Goal: Task Accomplishment & Management: Manage account settings

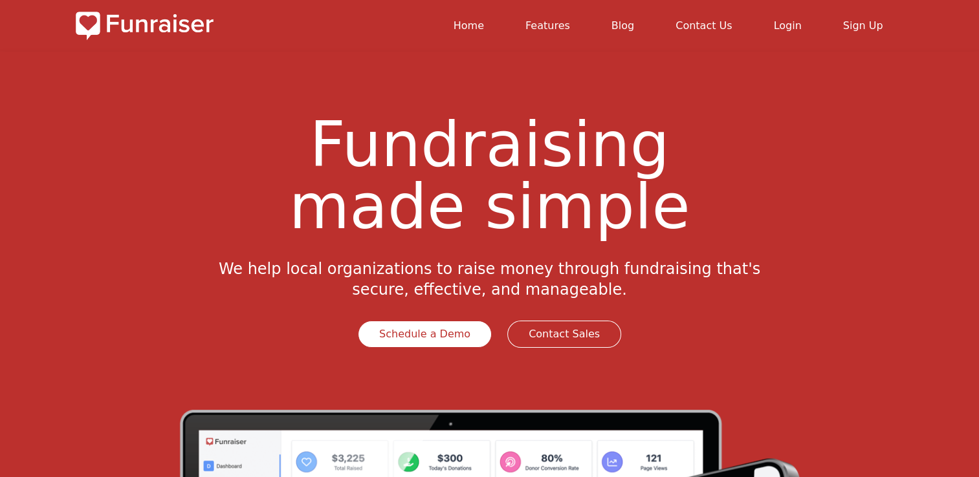
click at [791, 22] on link "Login" at bounding box center [787, 25] width 28 height 12
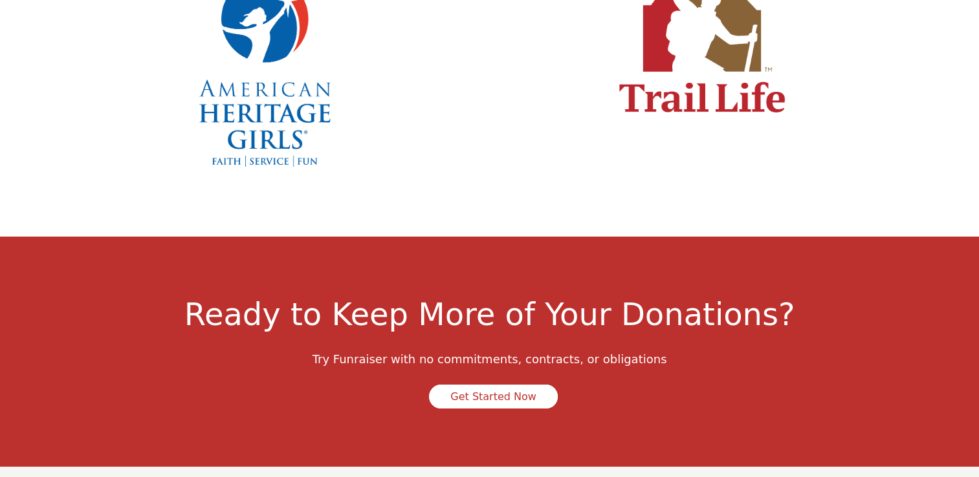
scroll to position [4476, 0]
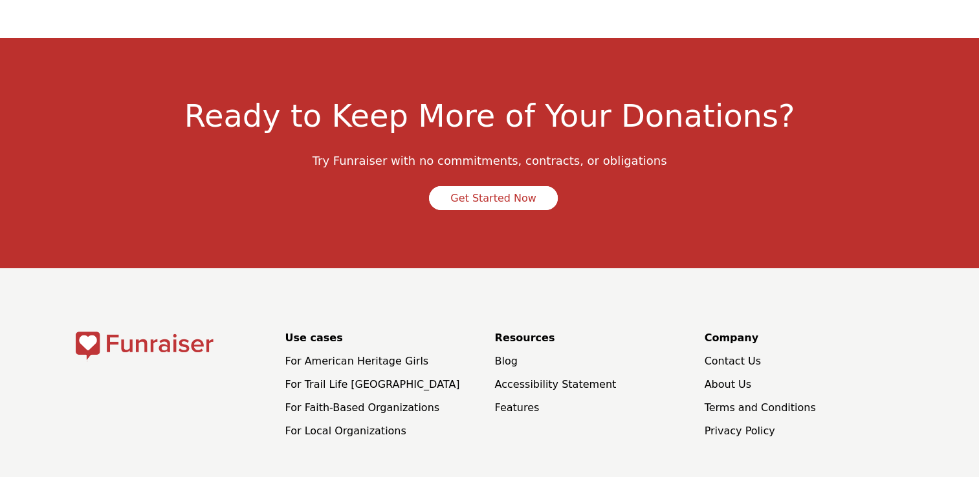
click at [472, 186] on link "Get Started Now" at bounding box center [493, 198] width 129 height 24
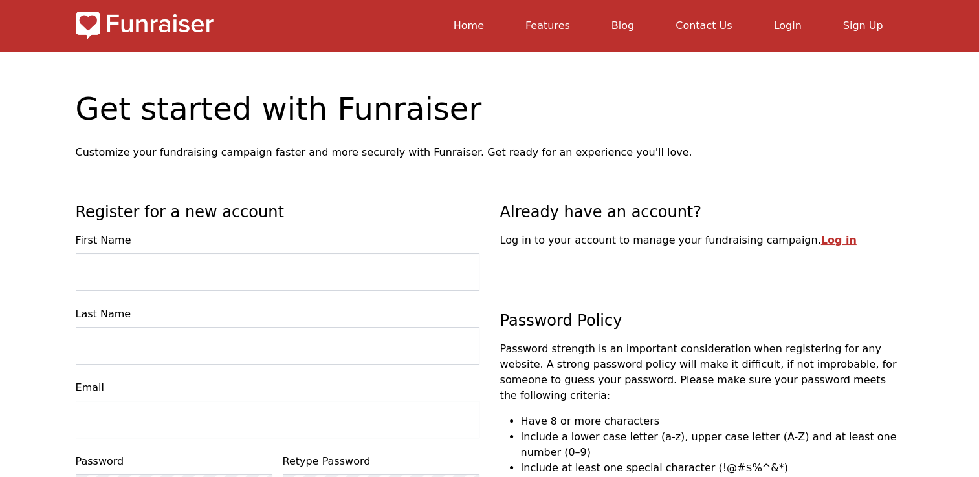
click at [484, 27] on link "Home" at bounding box center [468, 25] width 30 height 12
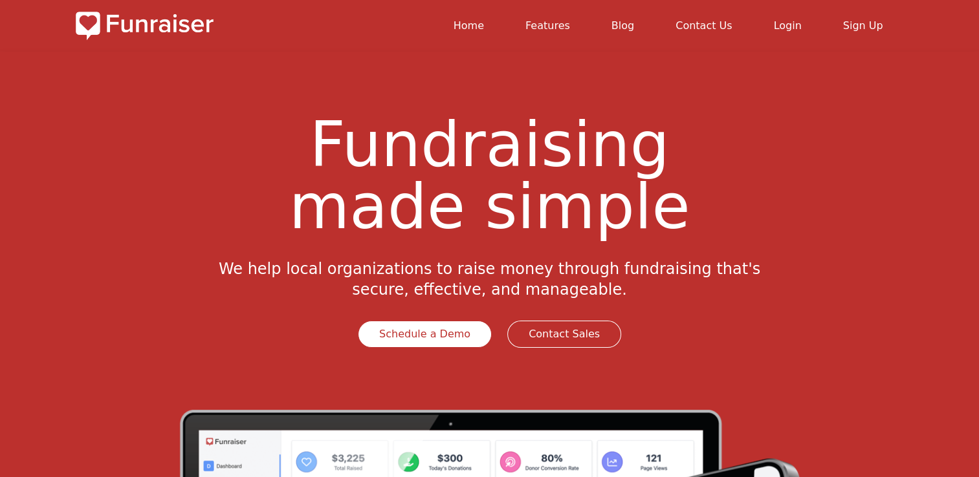
click at [691, 27] on link "Contact Us" at bounding box center [703, 25] width 56 height 12
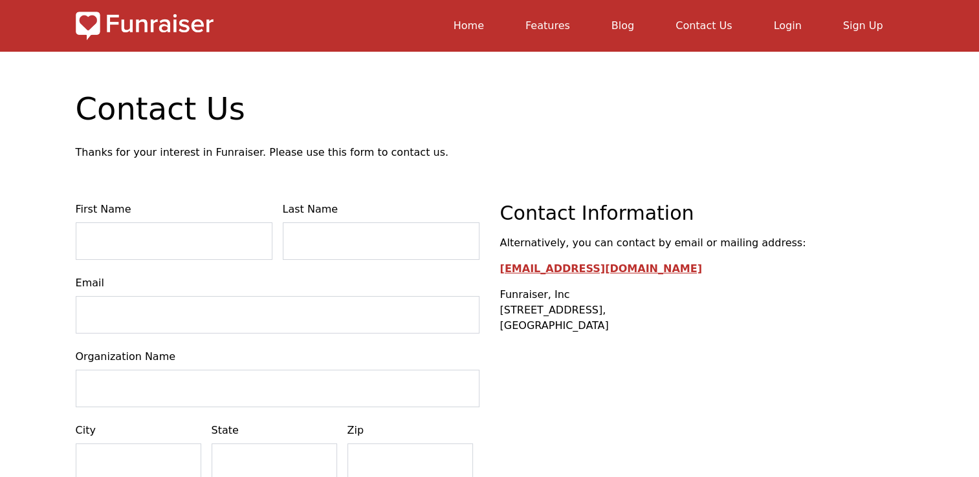
click at [791, 28] on link "Login" at bounding box center [787, 25] width 28 height 12
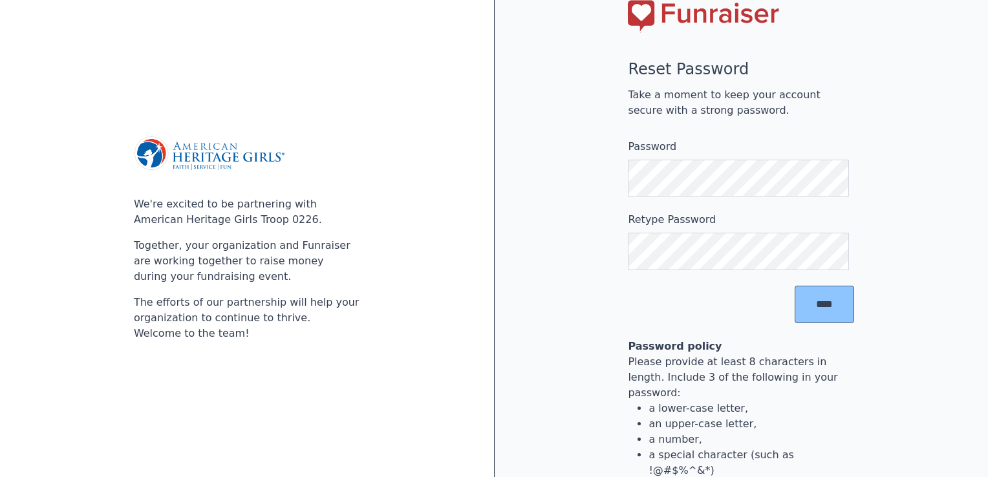
click at [827, 323] on input "****" at bounding box center [825, 305] width 60 height 38
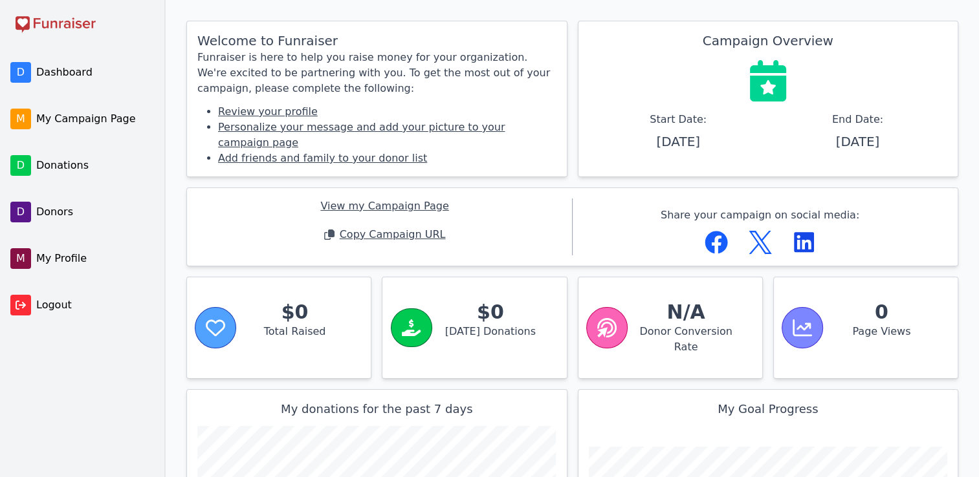
click at [54, 76] on span "Dashboard" at bounding box center [93, 73] width 115 height 16
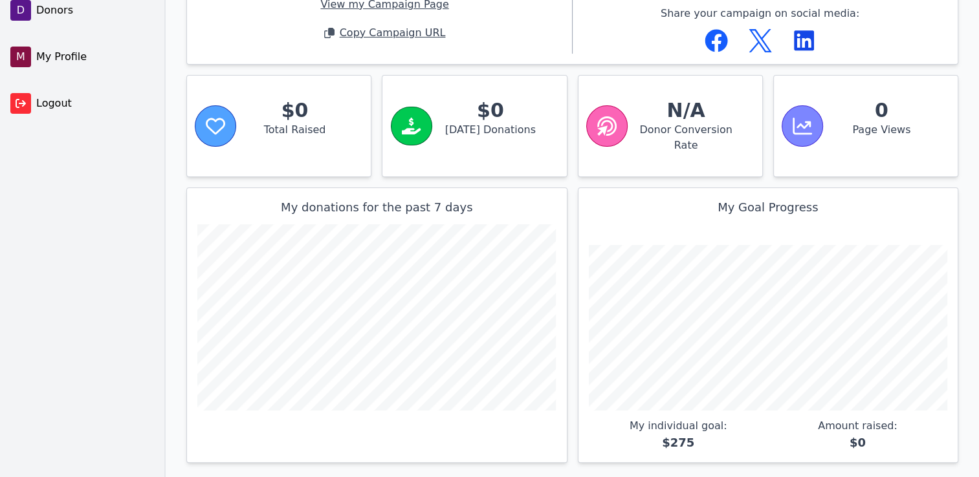
scroll to position [8, 0]
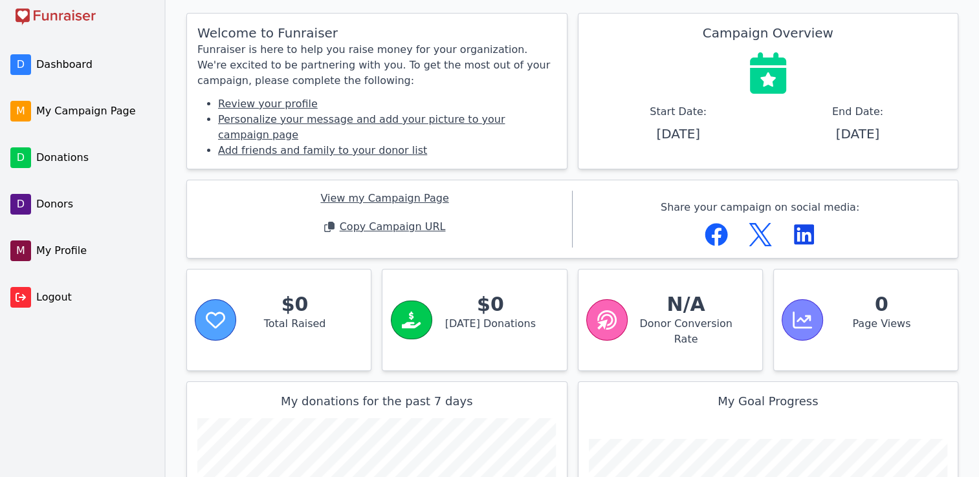
click at [67, 253] on span "My Profile" at bounding box center [93, 251] width 115 height 16
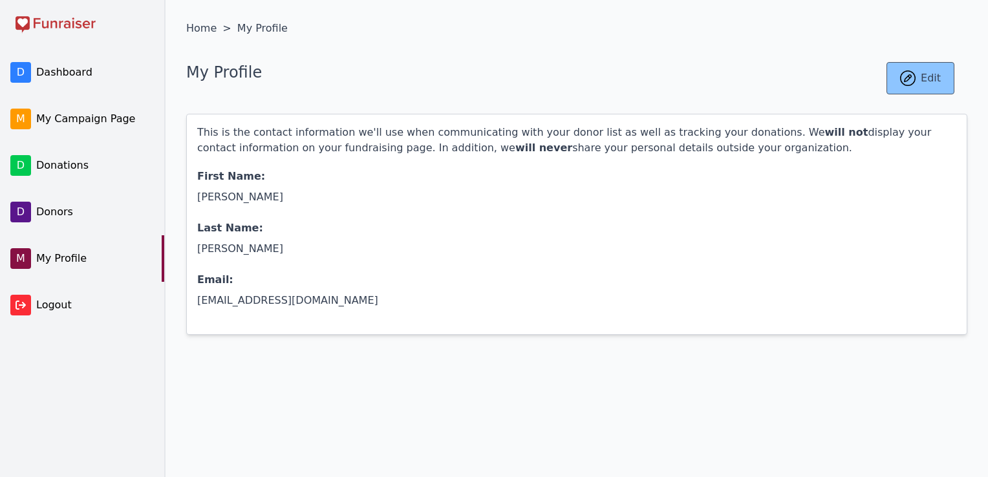
click at [63, 123] on span "My Campaign Page" at bounding box center [93, 119] width 115 height 16
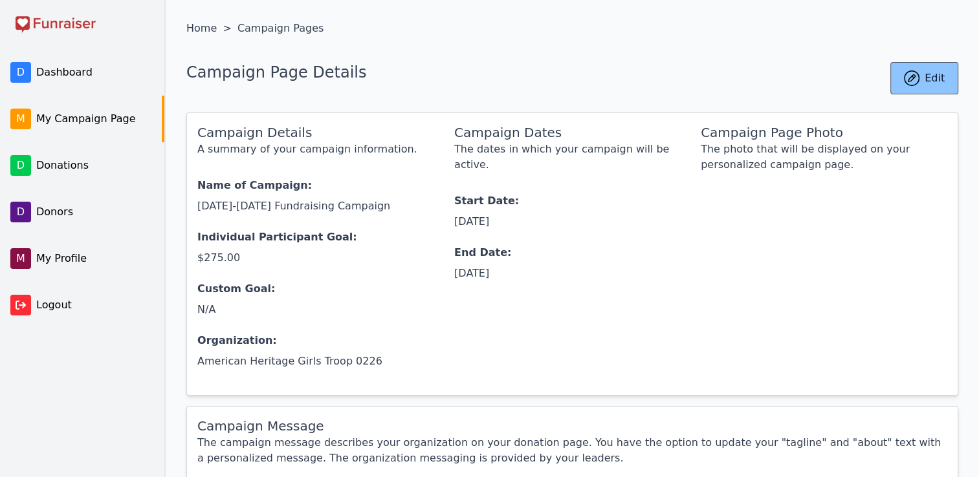
click at [50, 75] on span "Dashboard" at bounding box center [93, 73] width 115 height 16
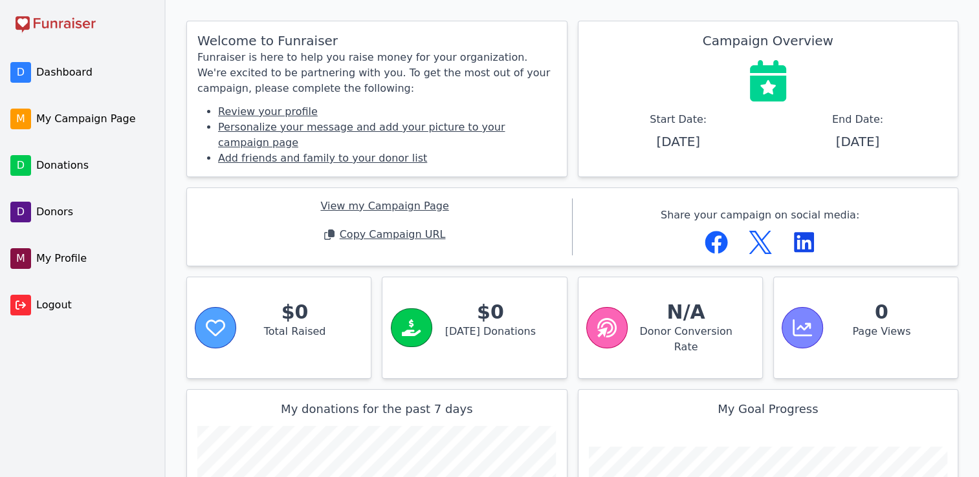
click at [294, 113] on link "Review your profile" at bounding box center [268, 111] width 100 height 12
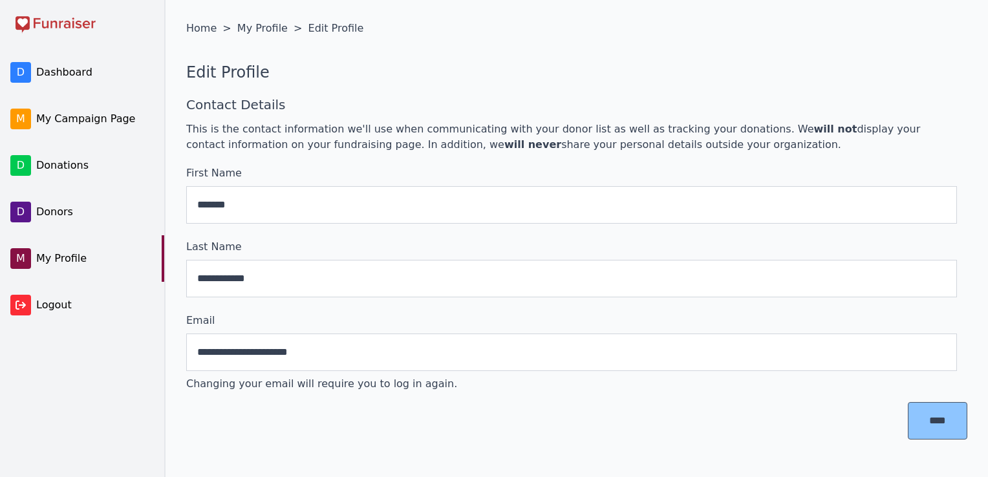
click at [916, 426] on input "****" at bounding box center [938, 421] width 60 height 38
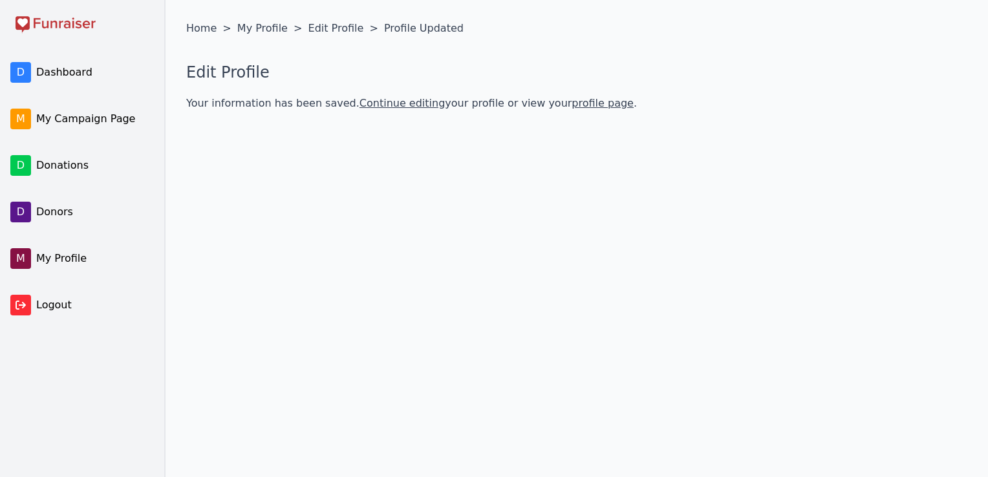
click at [62, 213] on span "Donors" at bounding box center [93, 212] width 115 height 16
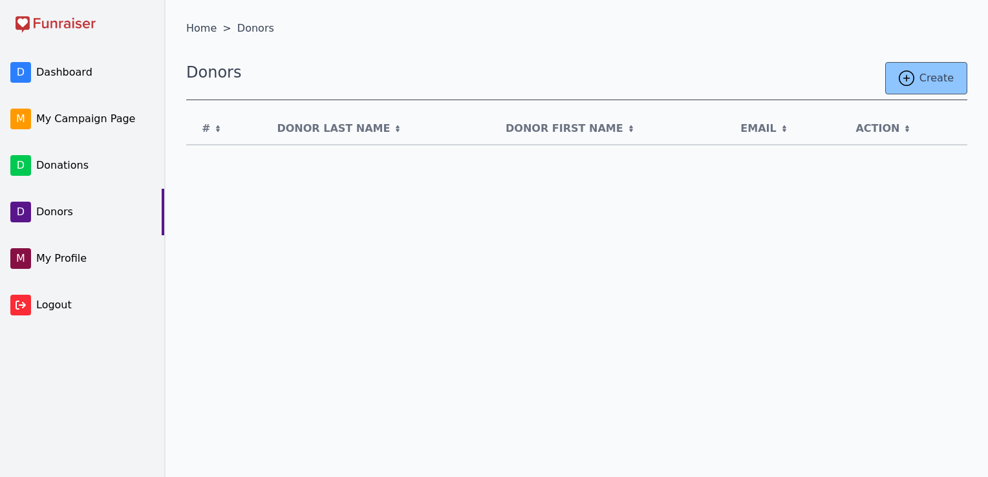
click at [62, 72] on span "Dashboard" at bounding box center [93, 73] width 115 height 16
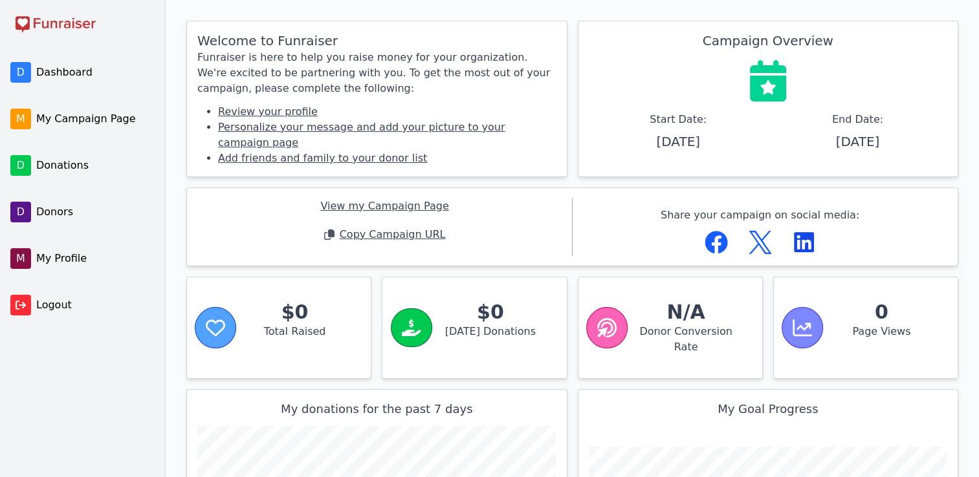
click at [65, 79] on span "Dashboard" at bounding box center [93, 73] width 115 height 16
click at [65, 118] on span "My Campaign Page" at bounding box center [93, 119] width 115 height 16
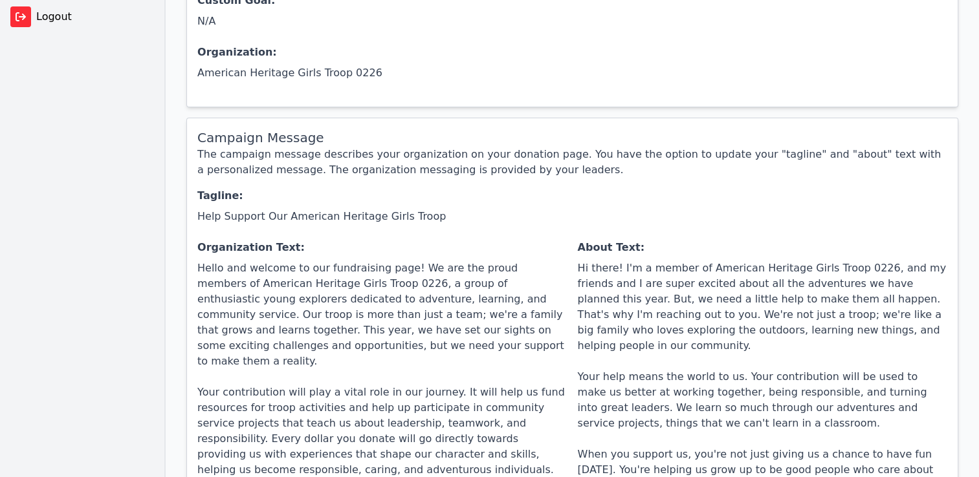
scroll to position [82, 0]
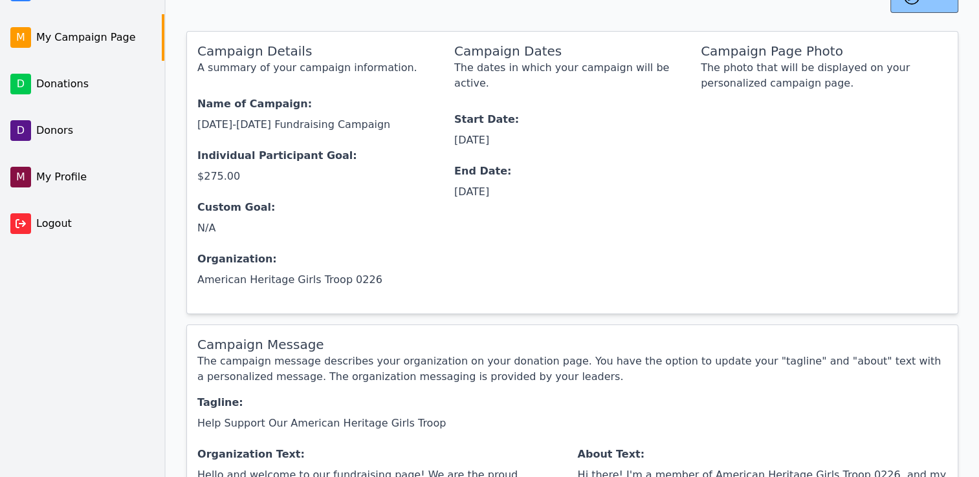
click at [87, 38] on span "My Campaign Page" at bounding box center [93, 38] width 115 height 16
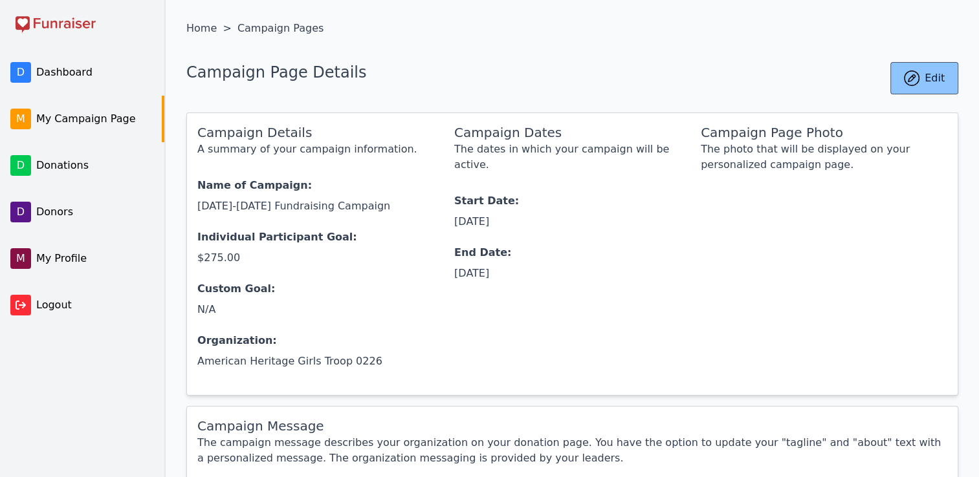
click at [63, 67] on span "Dashboard" at bounding box center [93, 73] width 115 height 16
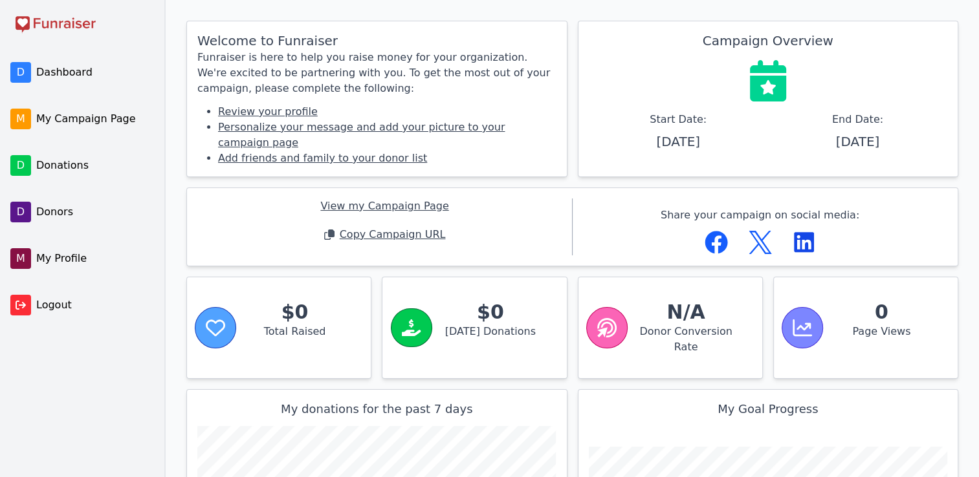
click at [238, 111] on link "Review your profile" at bounding box center [268, 111] width 100 height 12
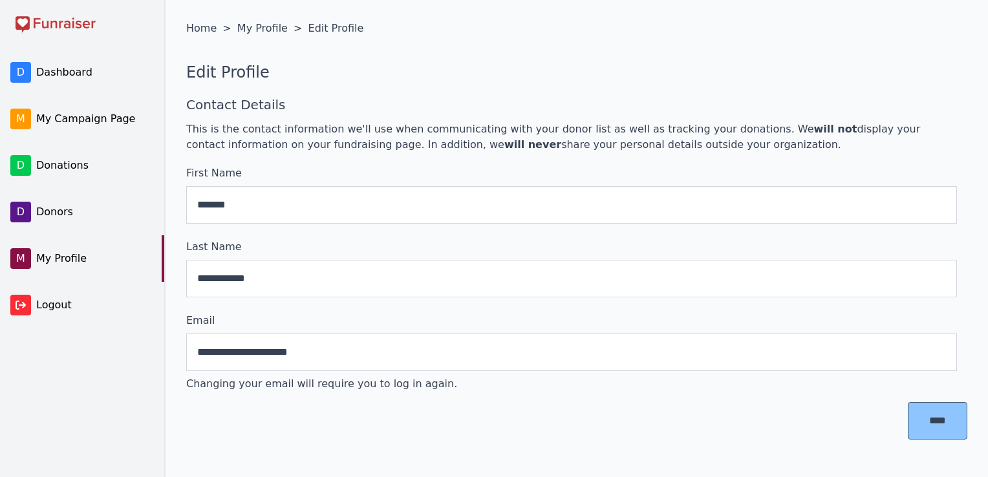
click at [44, 75] on span "Dashboard" at bounding box center [93, 73] width 115 height 16
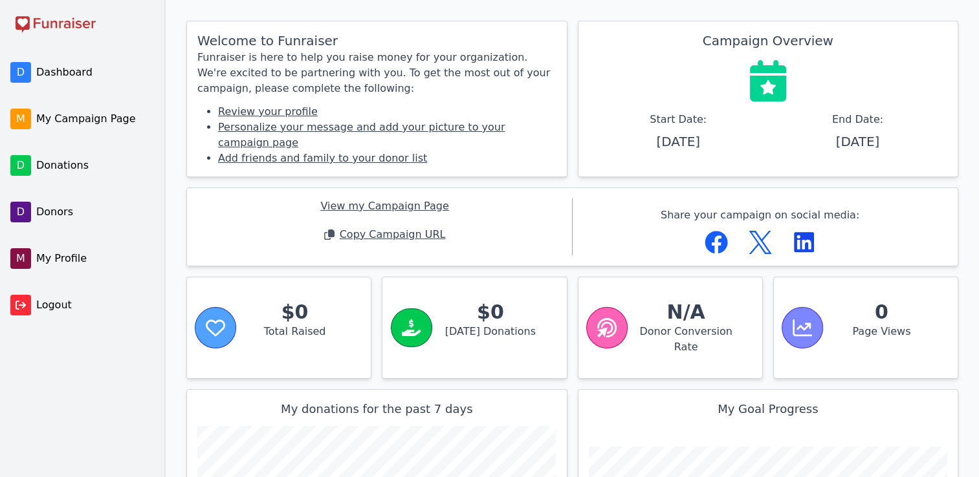
click at [243, 129] on link "Personalize your message and add your picture to your campaign page" at bounding box center [361, 135] width 287 height 28
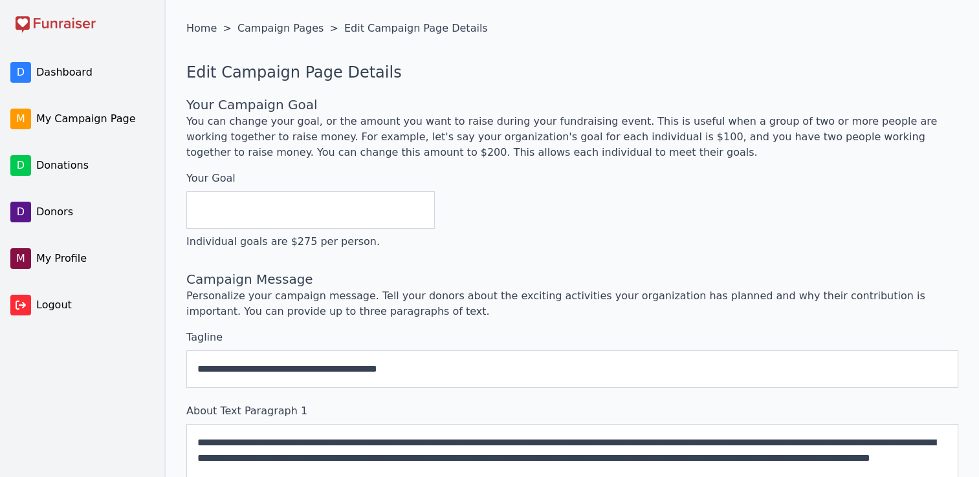
click at [428, 368] on input "**********" at bounding box center [572, 370] width 772 height 38
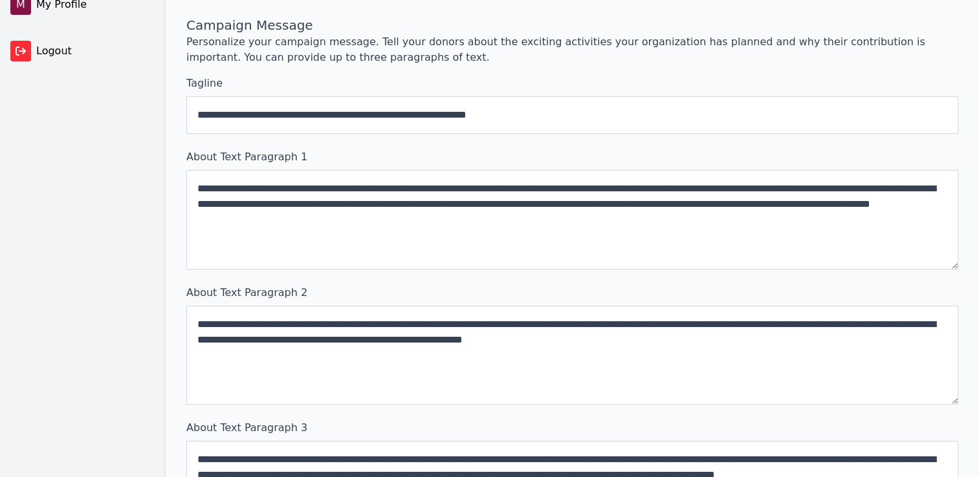
scroll to position [259, 0]
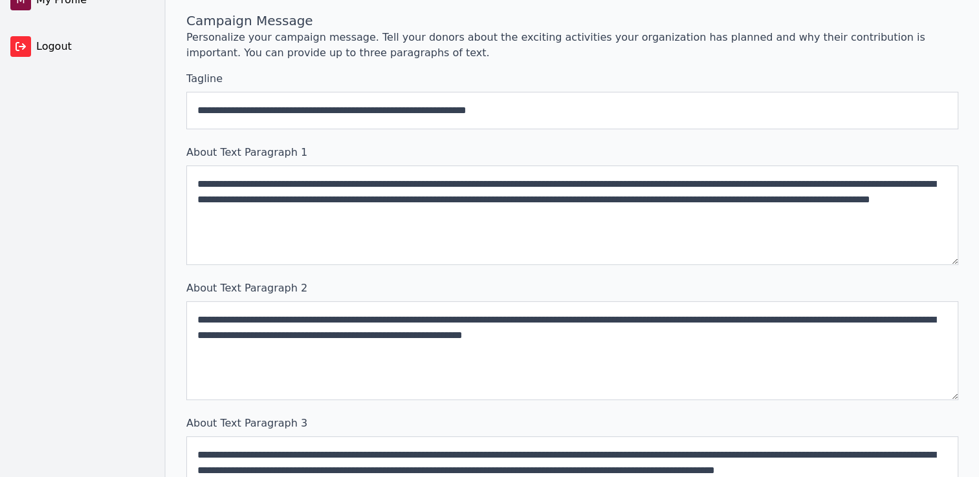
type input "**********"
drag, startPoint x: 427, startPoint y: 180, endPoint x: 320, endPoint y: 180, distance: 106.7
click at [320, 180] on textarea "**********" at bounding box center [572, 216] width 772 height 100
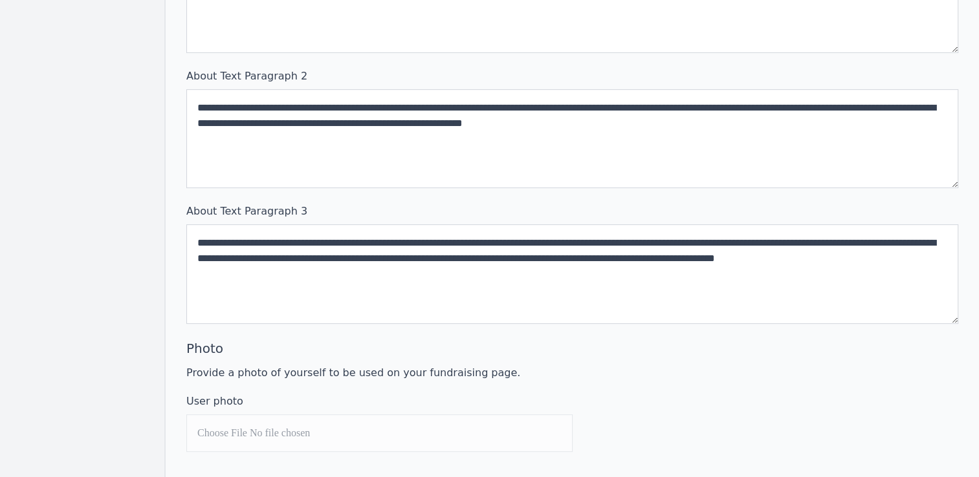
scroll to position [518, 0]
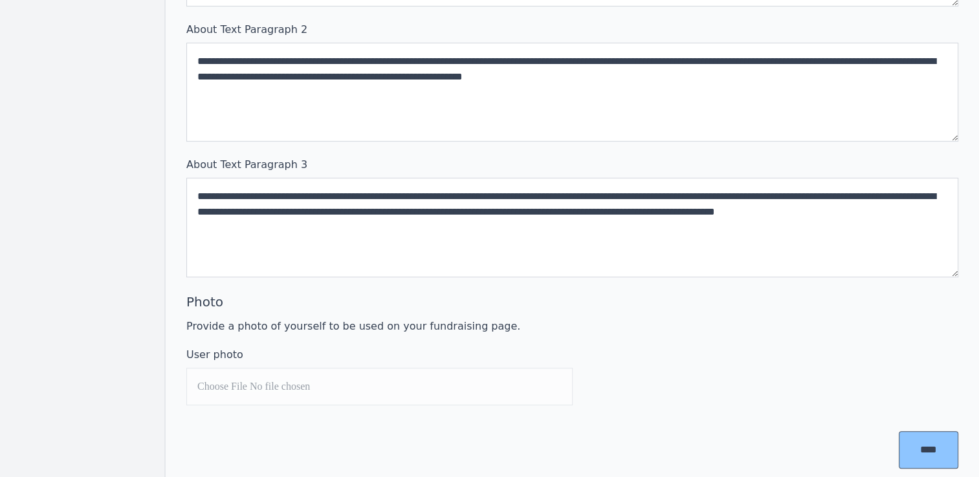
type textarea "**********"
click at [315, 378] on input "User photo" at bounding box center [379, 387] width 386 height 38
click at [502, 371] on input "User photo" at bounding box center [379, 387] width 386 height 38
type input "**********"
click at [908, 450] on input "****" at bounding box center [929, 450] width 60 height 38
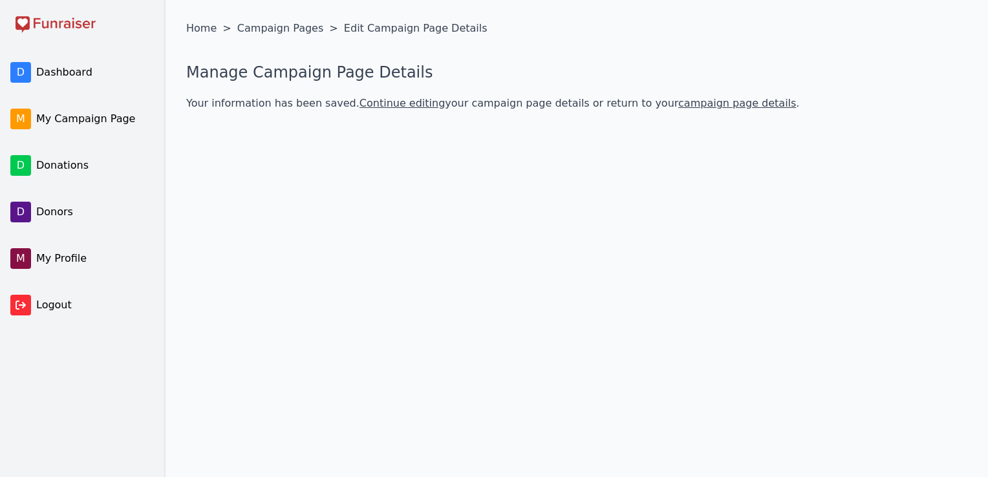
click at [69, 82] on link "D Dashboard" at bounding box center [81, 72] width 162 height 47
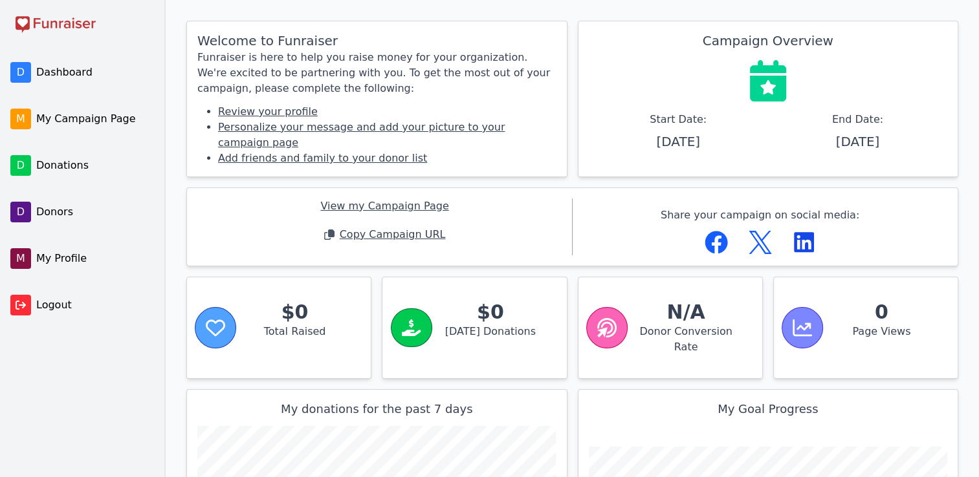
click at [395, 199] on link "View my Campaign Page" at bounding box center [384, 207] width 128 height 16
click at [379, 227] on span "Copy Campaign URL" at bounding box center [393, 235] width 106 height 16
click at [711, 232] on icon "Facebook" at bounding box center [715, 243] width 23 height 23
click at [422, 227] on span "Copy Campaign URL" at bounding box center [393, 235] width 106 height 16
click at [295, 330] on span "Total Raised" at bounding box center [294, 339] width 105 height 31
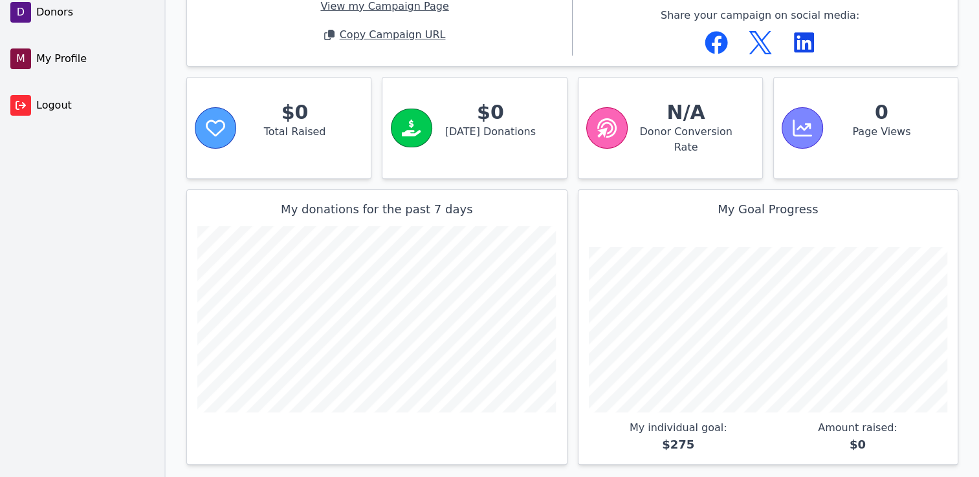
scroll to position [202, 0]
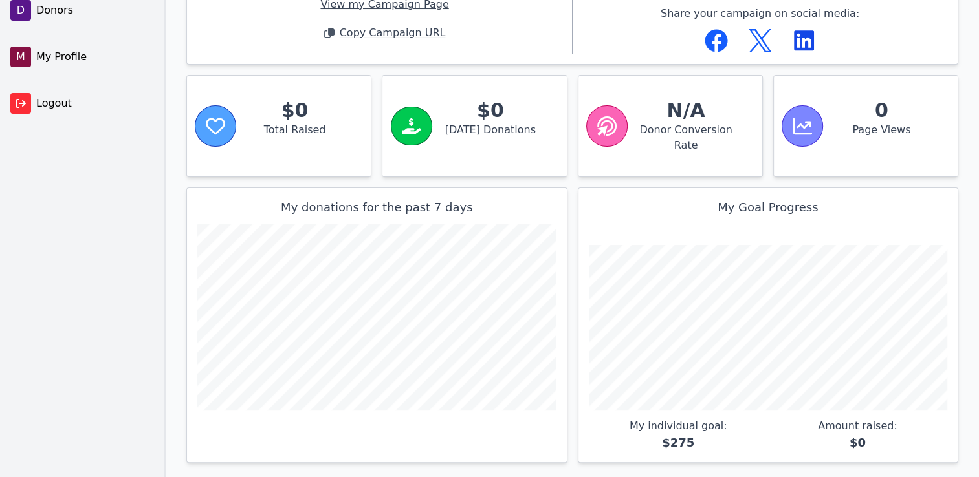
click at [58, 55] on span "My Profile" at bounding box center [93, 57] width 115 height 16
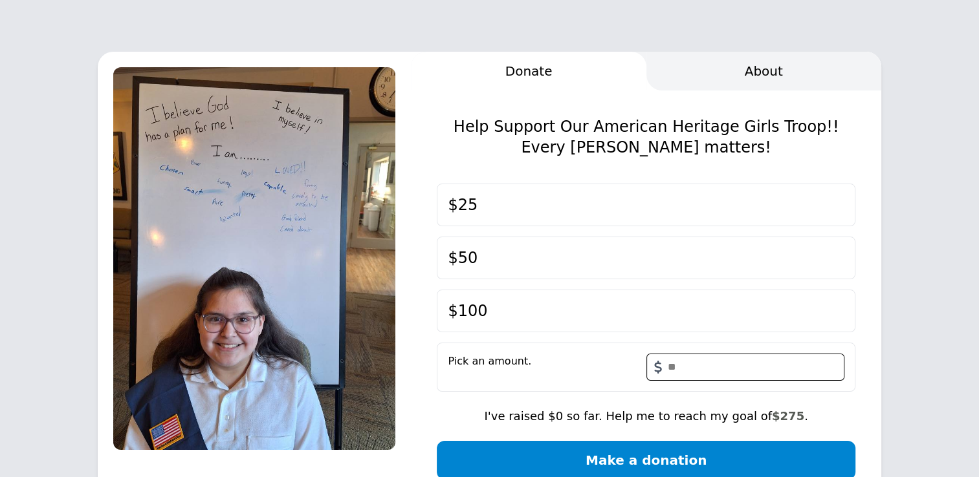
click at [750, 71] on button "About" at bounding box center [763, 71] width 235 height 39
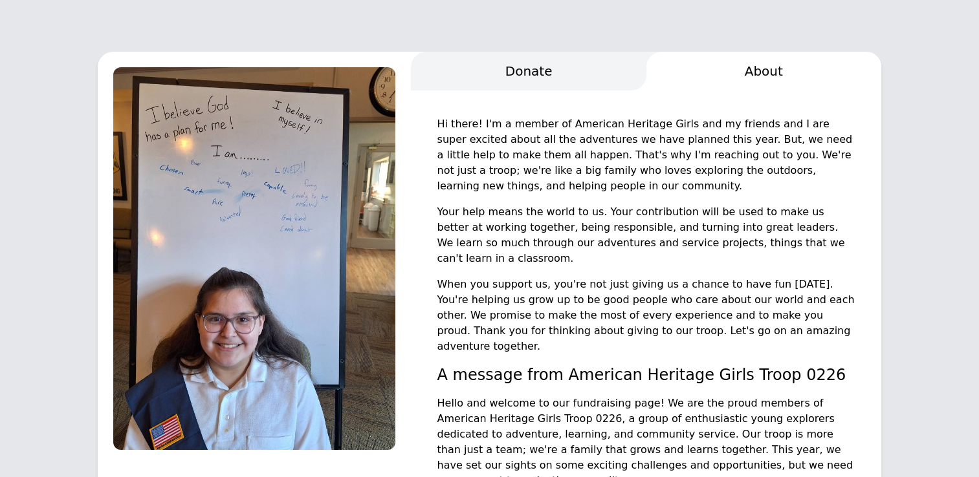
click at [559, 61] on button "Donate" at bounding box center [528, 71] width 235 height 39
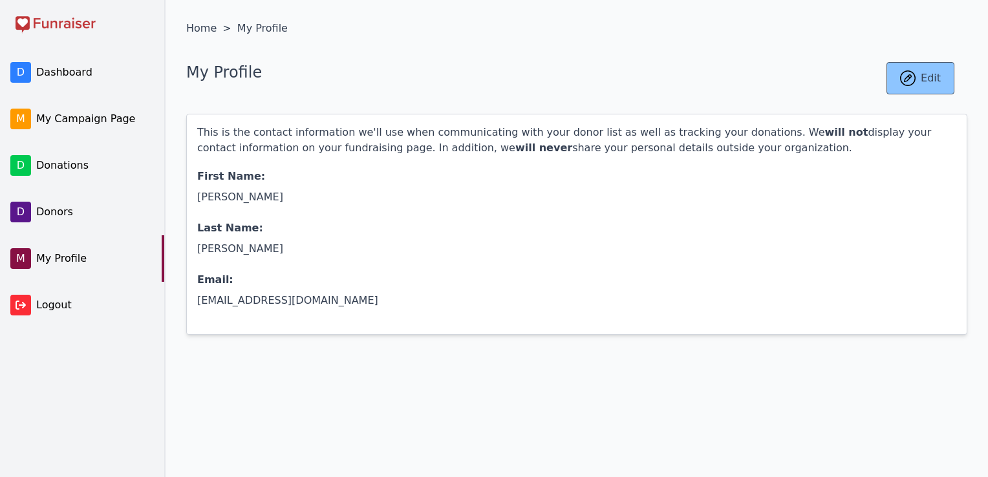
click at [106, 124] on span "My Campaign Page" at bounding box center [93, 119] width 115 height 16
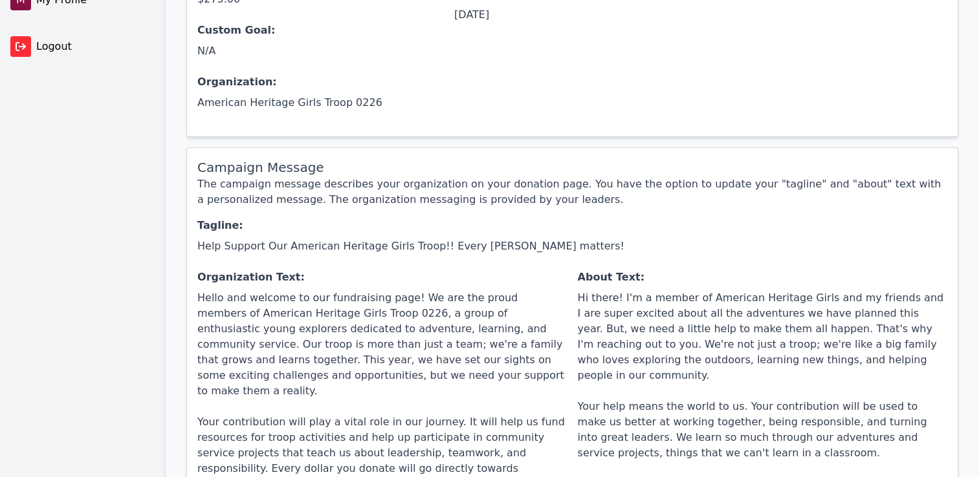
scroll to position [17, 0]
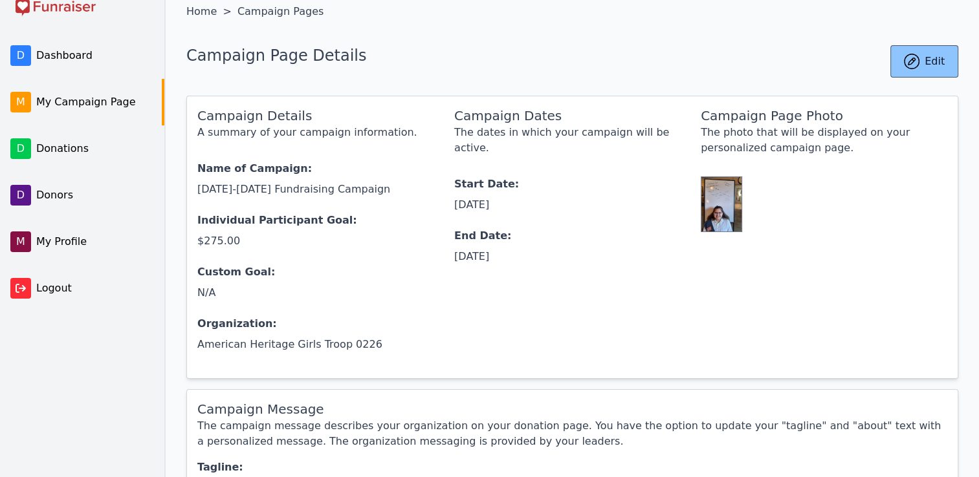
click at [63, 58] on span "Dashboard" at bounding box center [93, 56] width 115 height 16
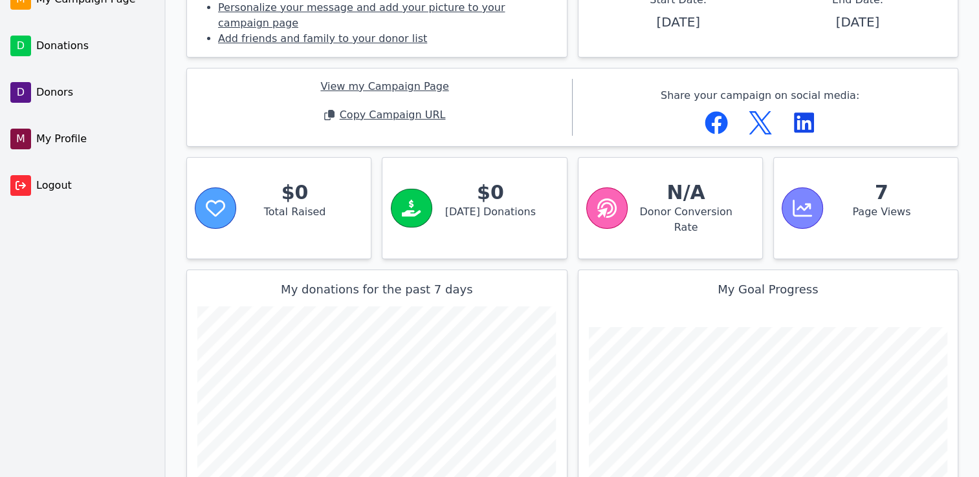
scroll to position [8, 0]
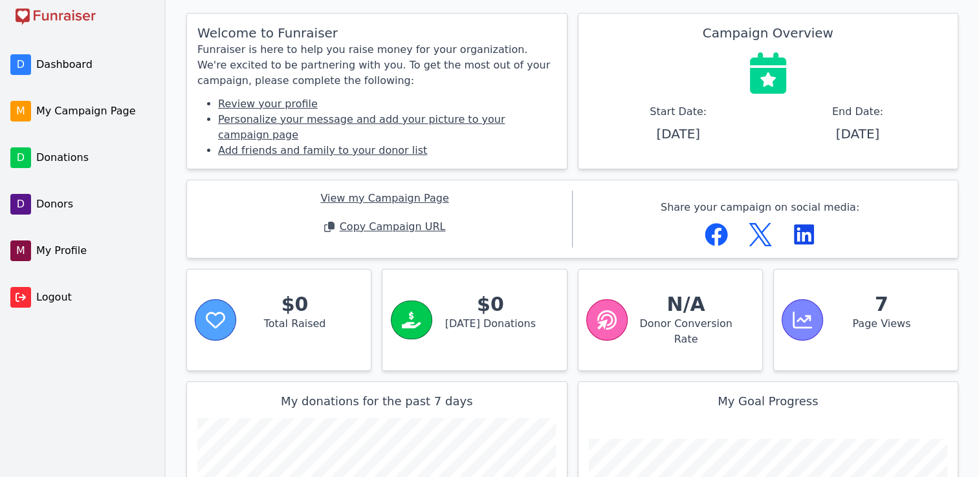
click at [807, 312] on icon at bounding box center [801, 320] width 19 height 17
click at [878, 293] on strong "7" at bounding box center [881, 304] width 105 height 23
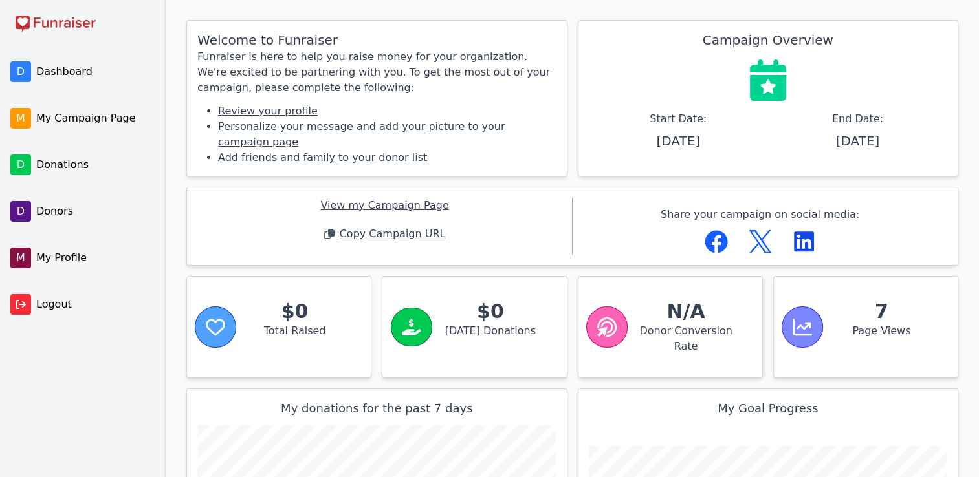
scroll to position [0, 0]
